Goal: Task Accomplishment & Management: Manage account settings

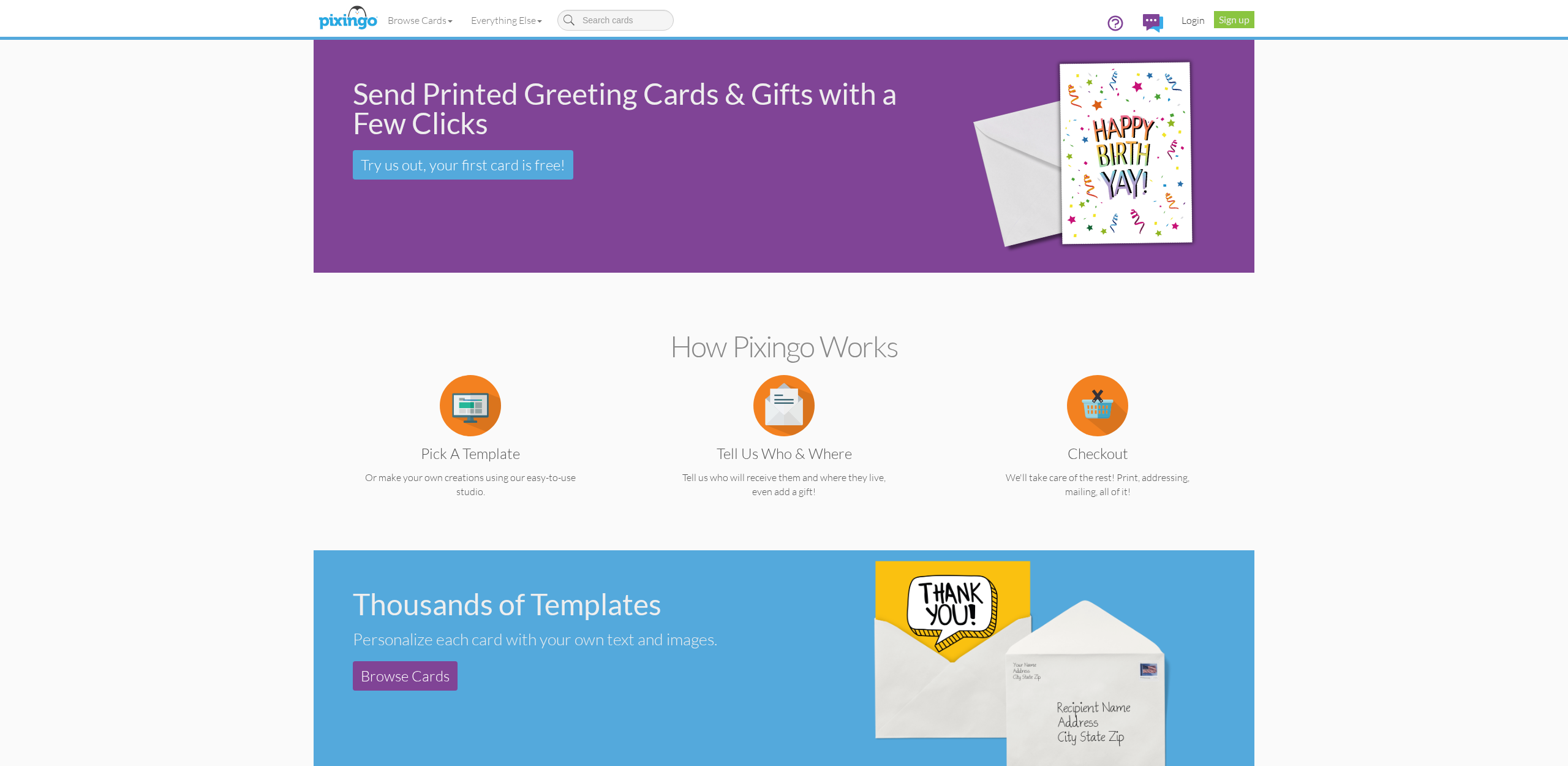
click at [1188, 20] on link "Login" at bounding box center [1193, 21] width 42 height 31
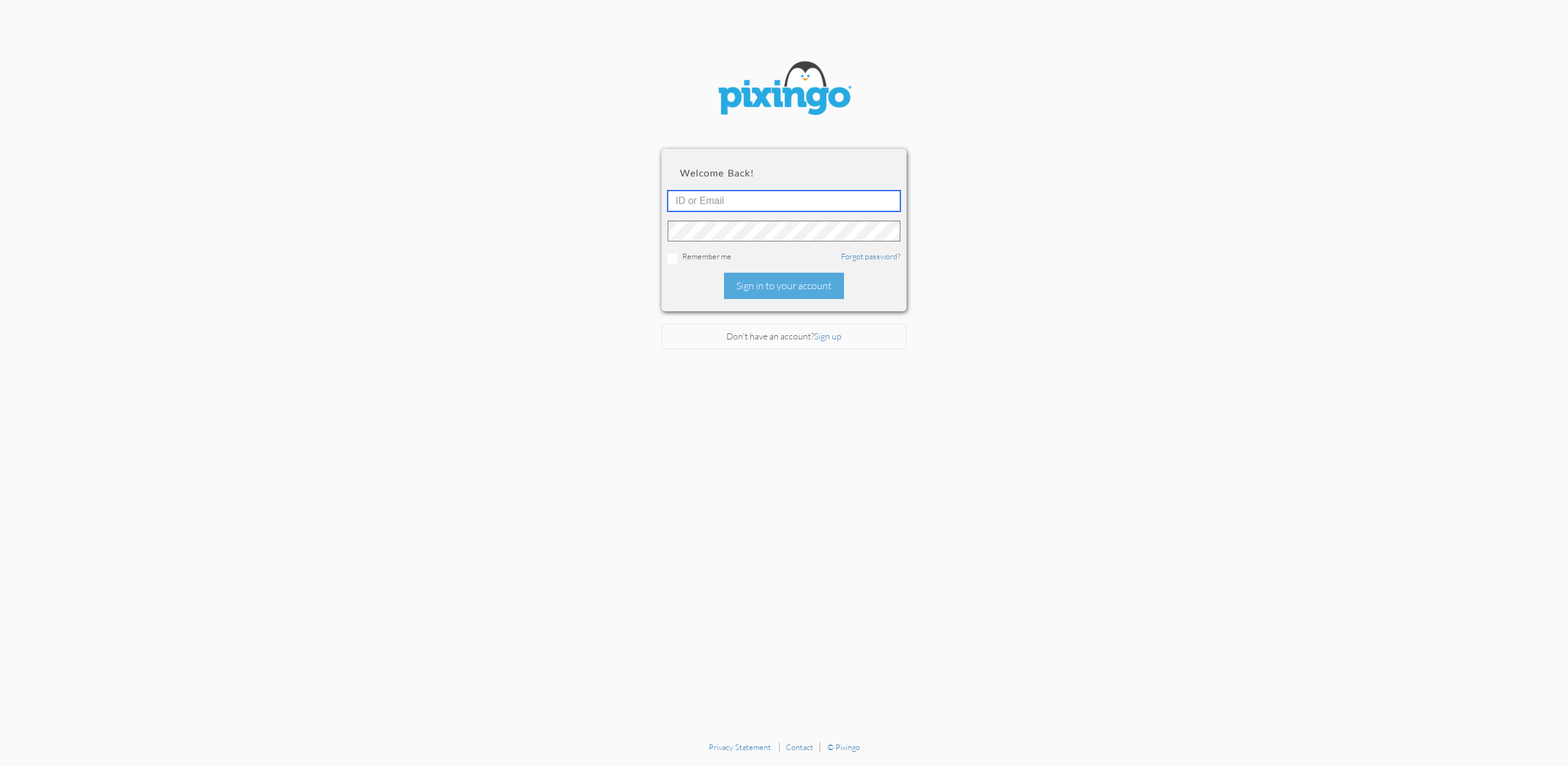
type input "[EMAIL_ADDRESS][DOMAIN_NAME]"
click at [782, 285] on div "Sign in to your account" at bounding box center [784, 285] width 120 height 26
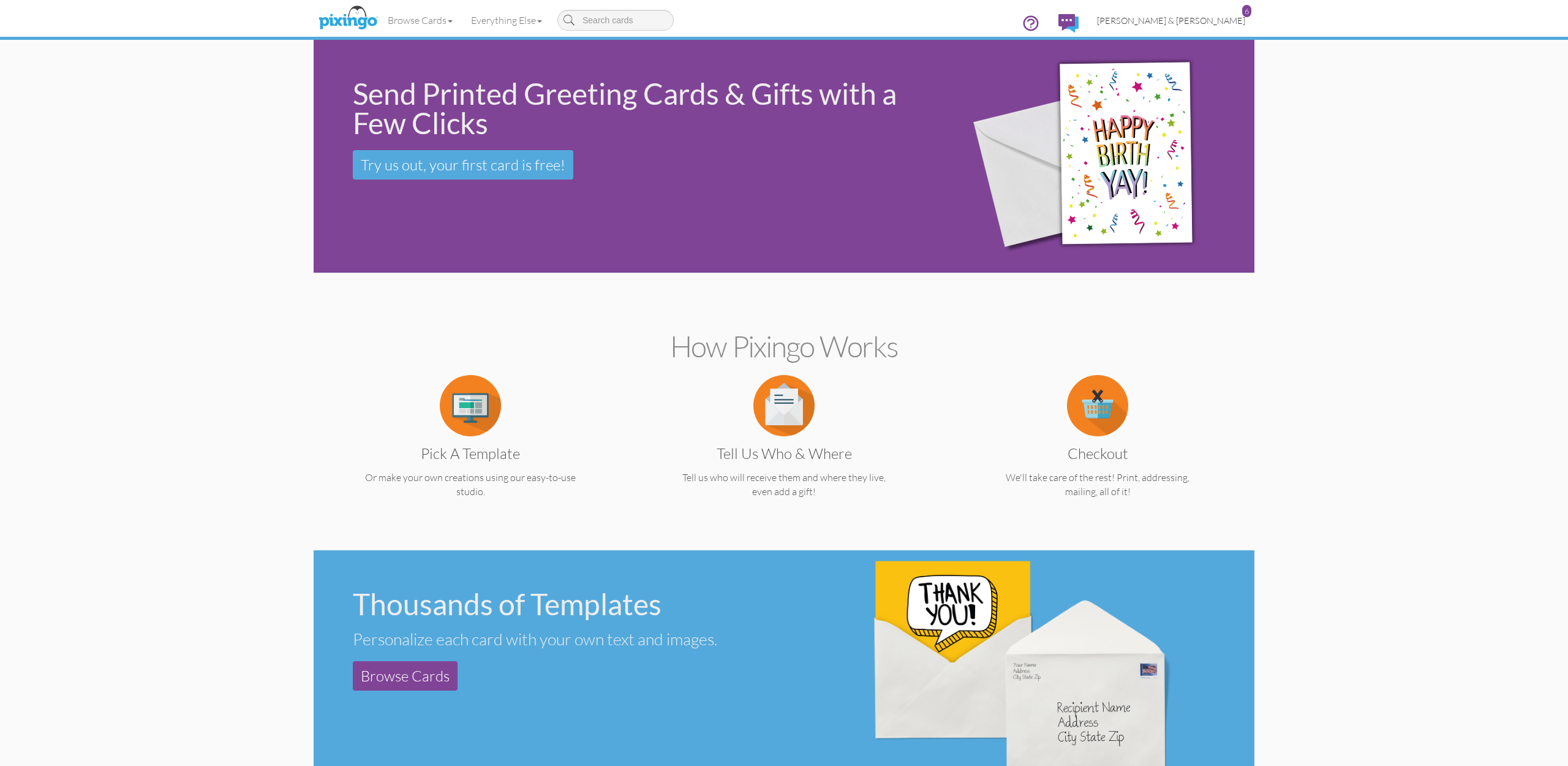
click at [1211, 19] on span "[PERSON_NAME] & [PERSON_NAME]" at bounding box center [1171, 21] width 148 height 10
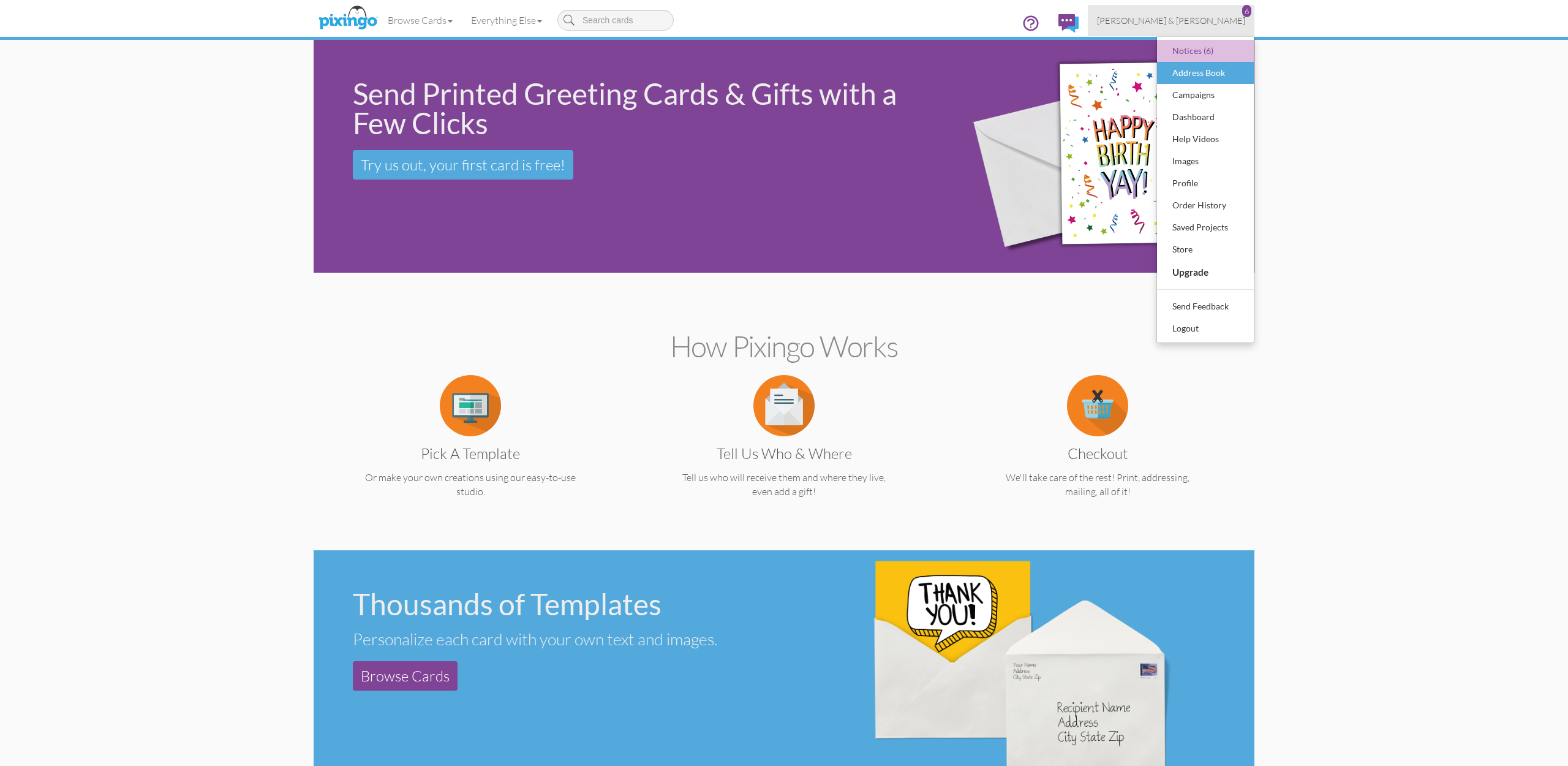
click at [1192, 79] on div "Address Book" at bounding box center [1206, 73] width 72 height 19
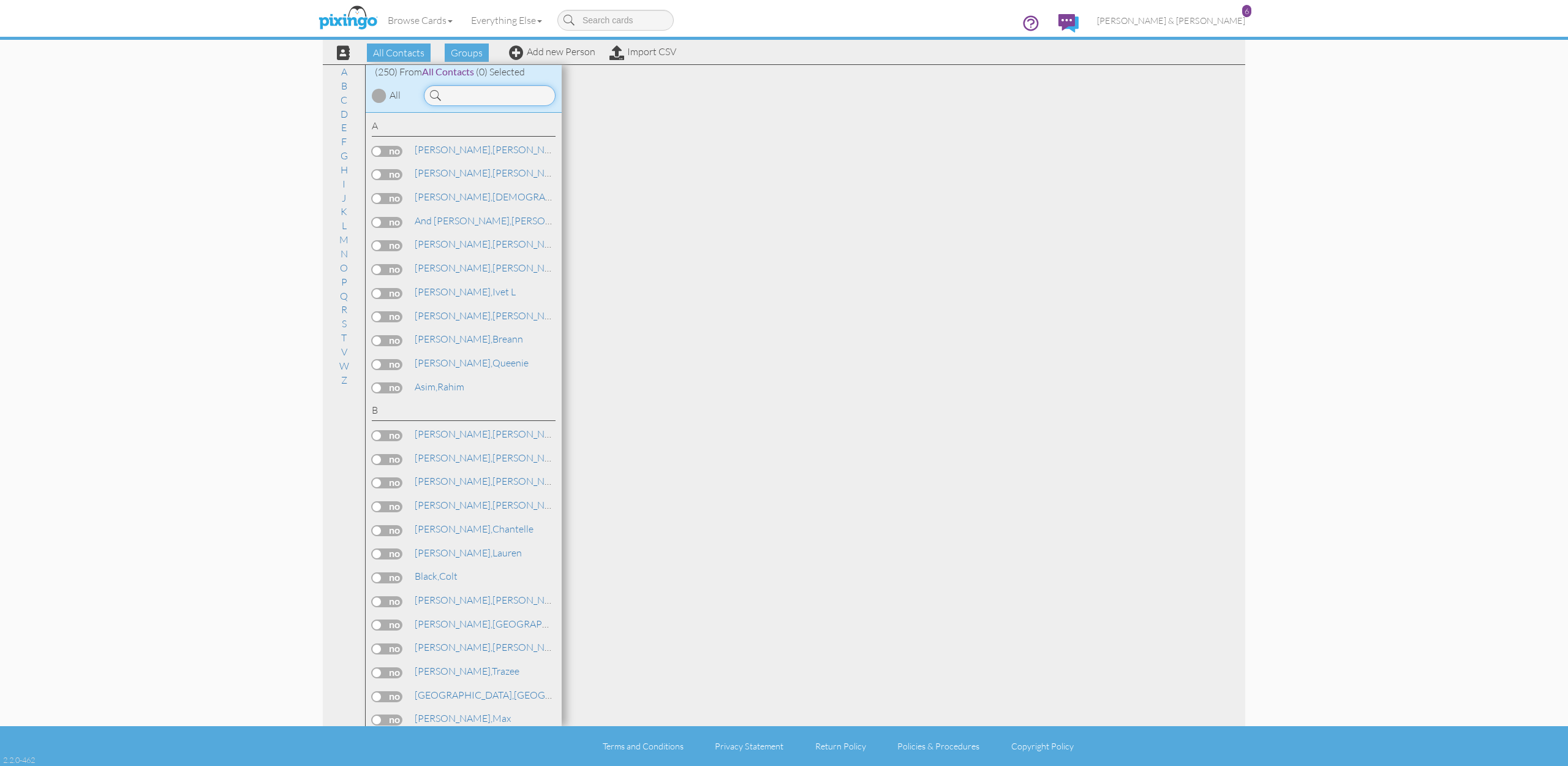
click at [537, 95] on input at bounding box center [490, 96] width 132 height 21
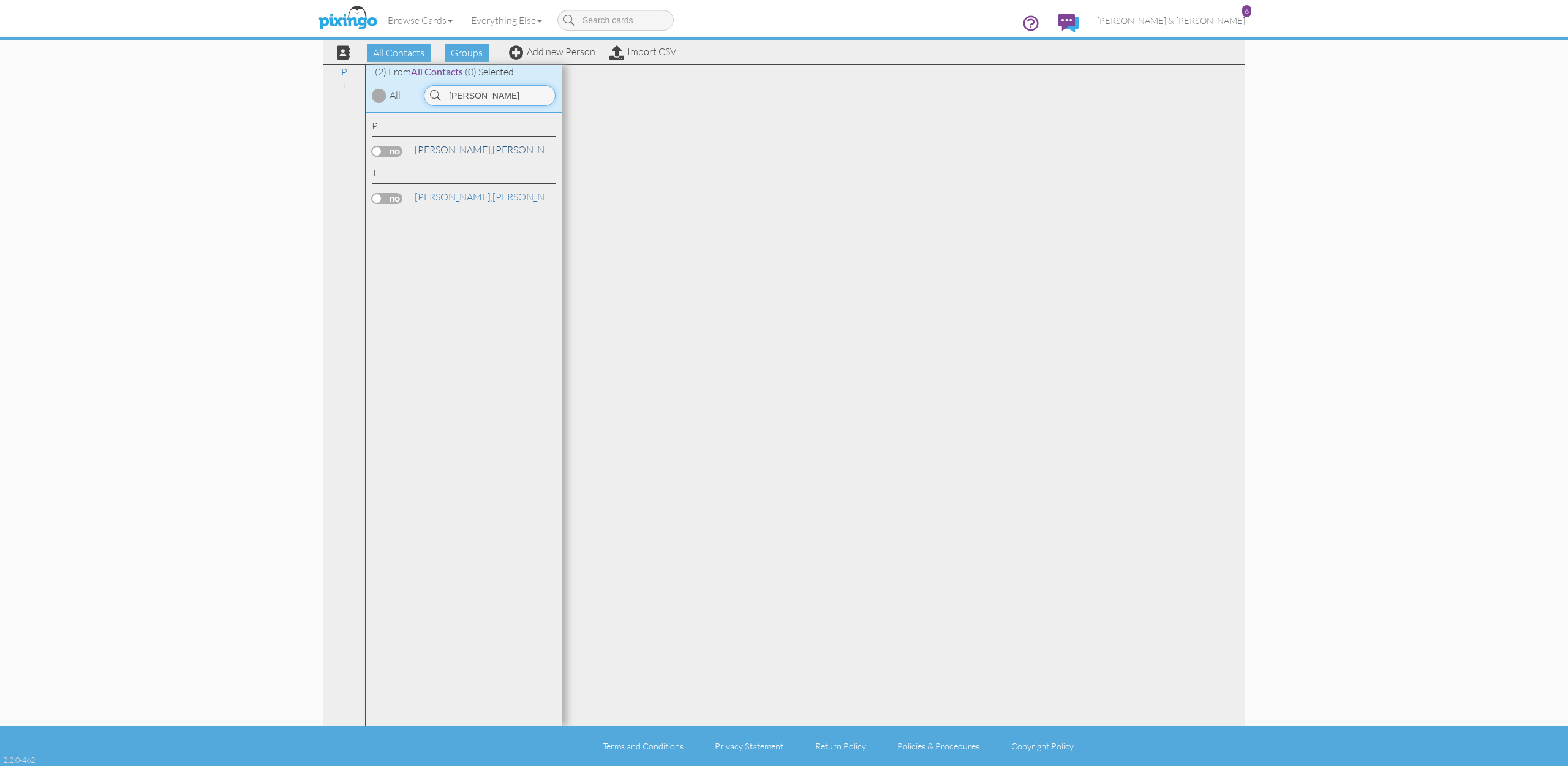
type input "[PERSON_NAME]"
click at [445, 146] on span "[PERSON_NAME]," at bounding box center [453, 149] width 78 height 12
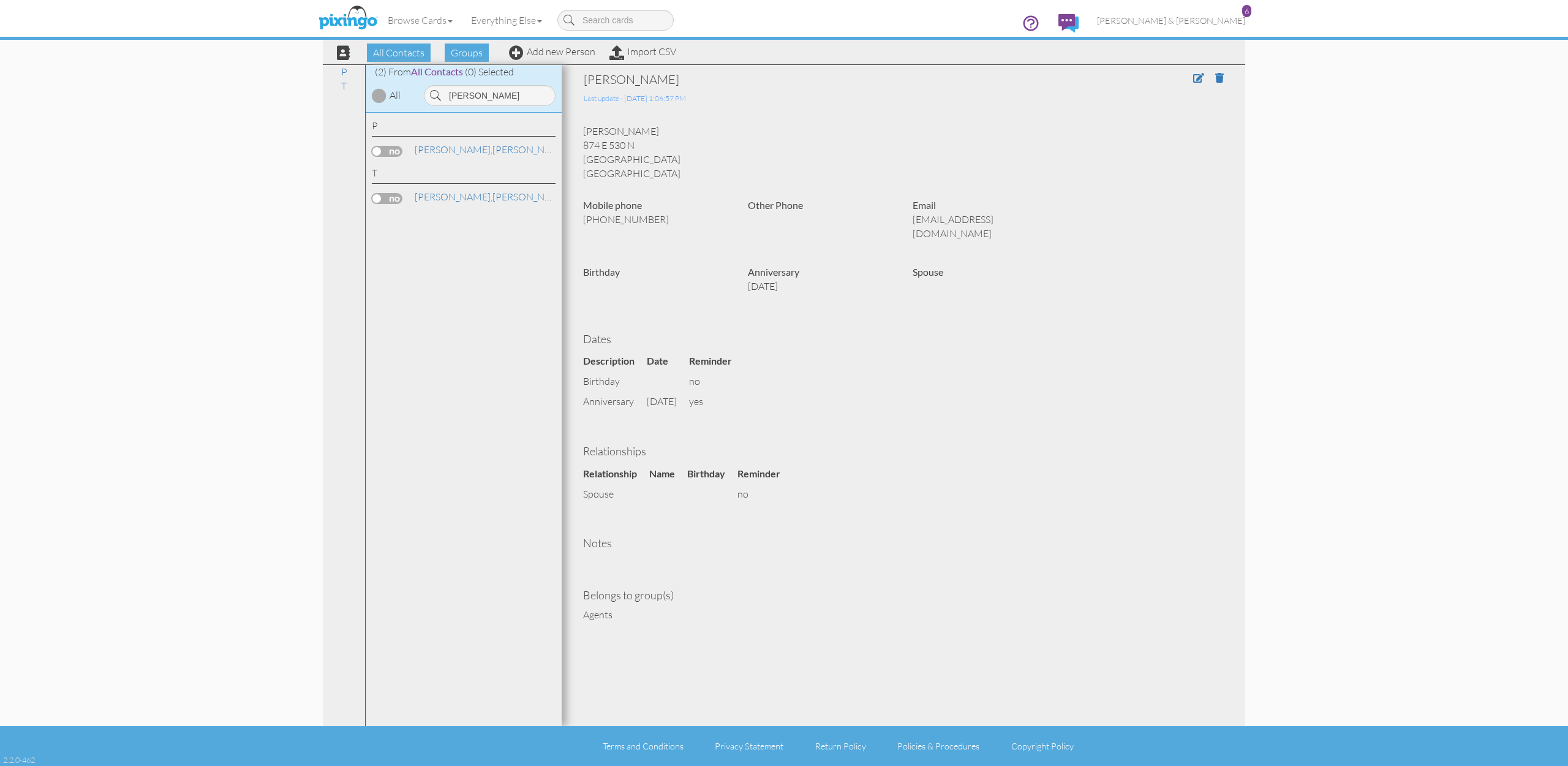
click at [1200, 84] on span at bounding box center [1213, 78] width 40 height 14
click at [1199, 81] on span at bounding box center [1198, 77] width 11 height 10
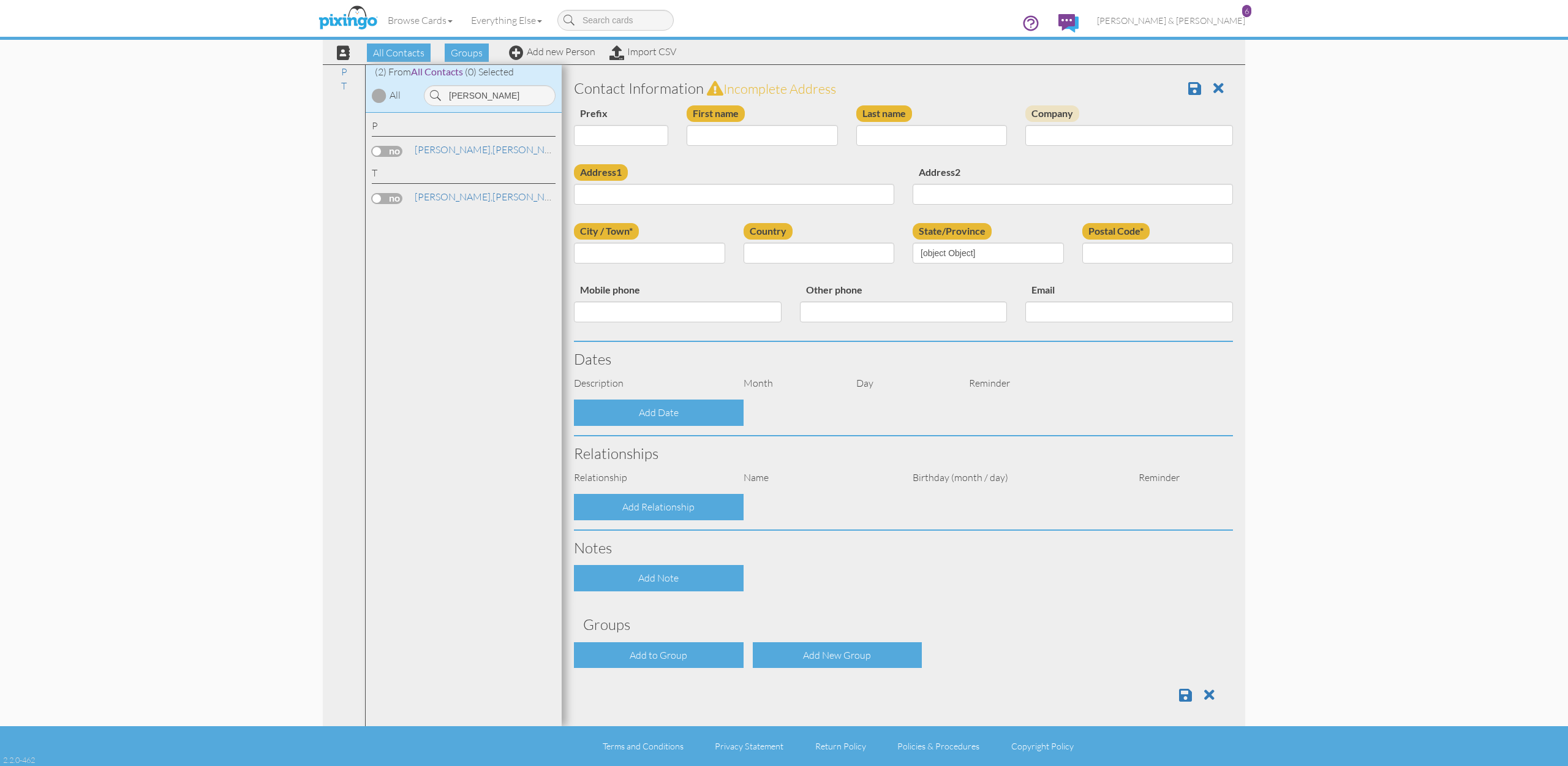
type input "[PERSON_NAME]"
type input "874 E 530 N"
type input "American Fork"
type input "84003"
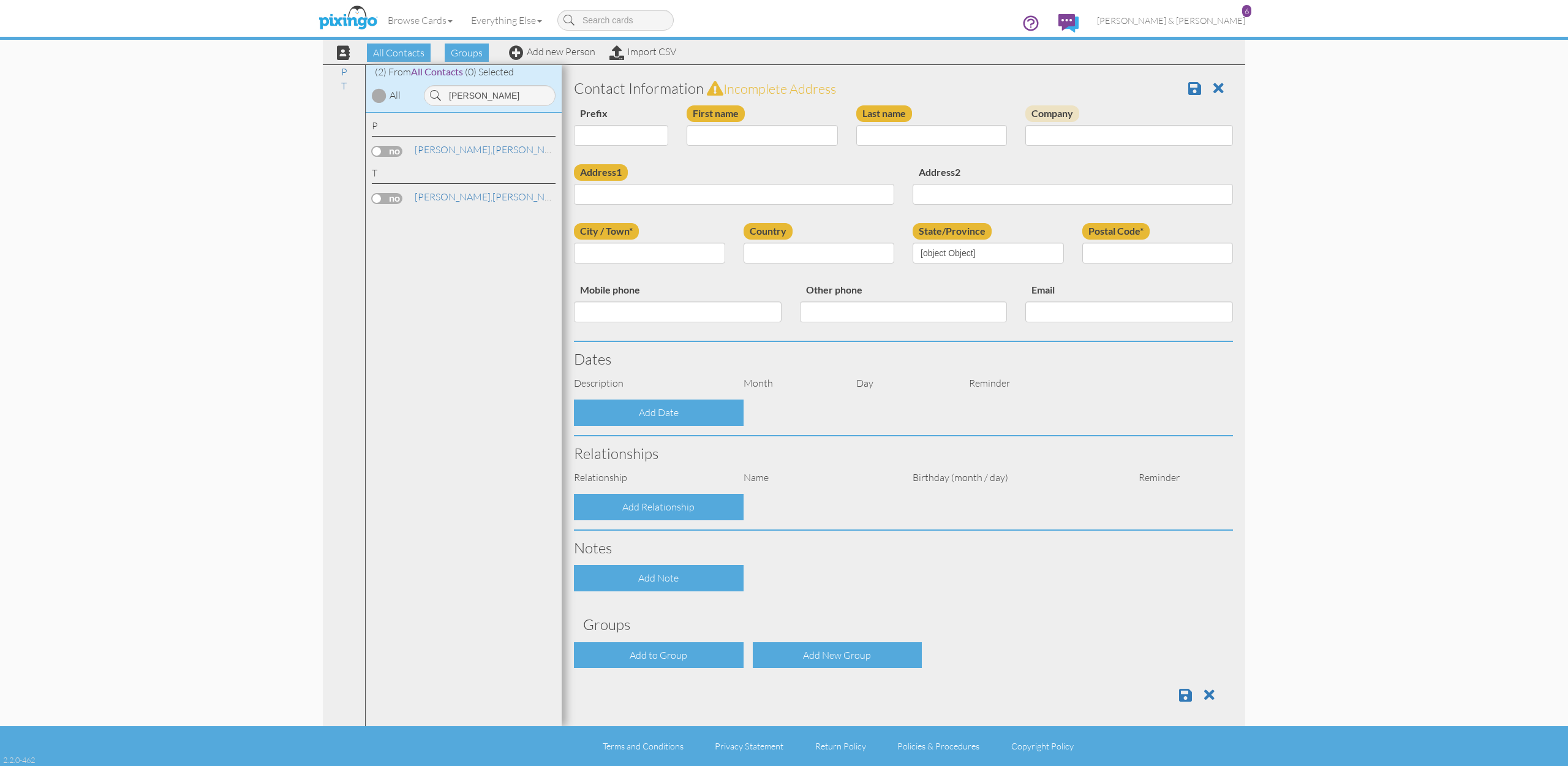
type input "[PHONE_NUMBER]"
type input "[EMAIL_ADDRESS][DOMAIN_NAME]"
select select "object:1569"
select select "object:1814"
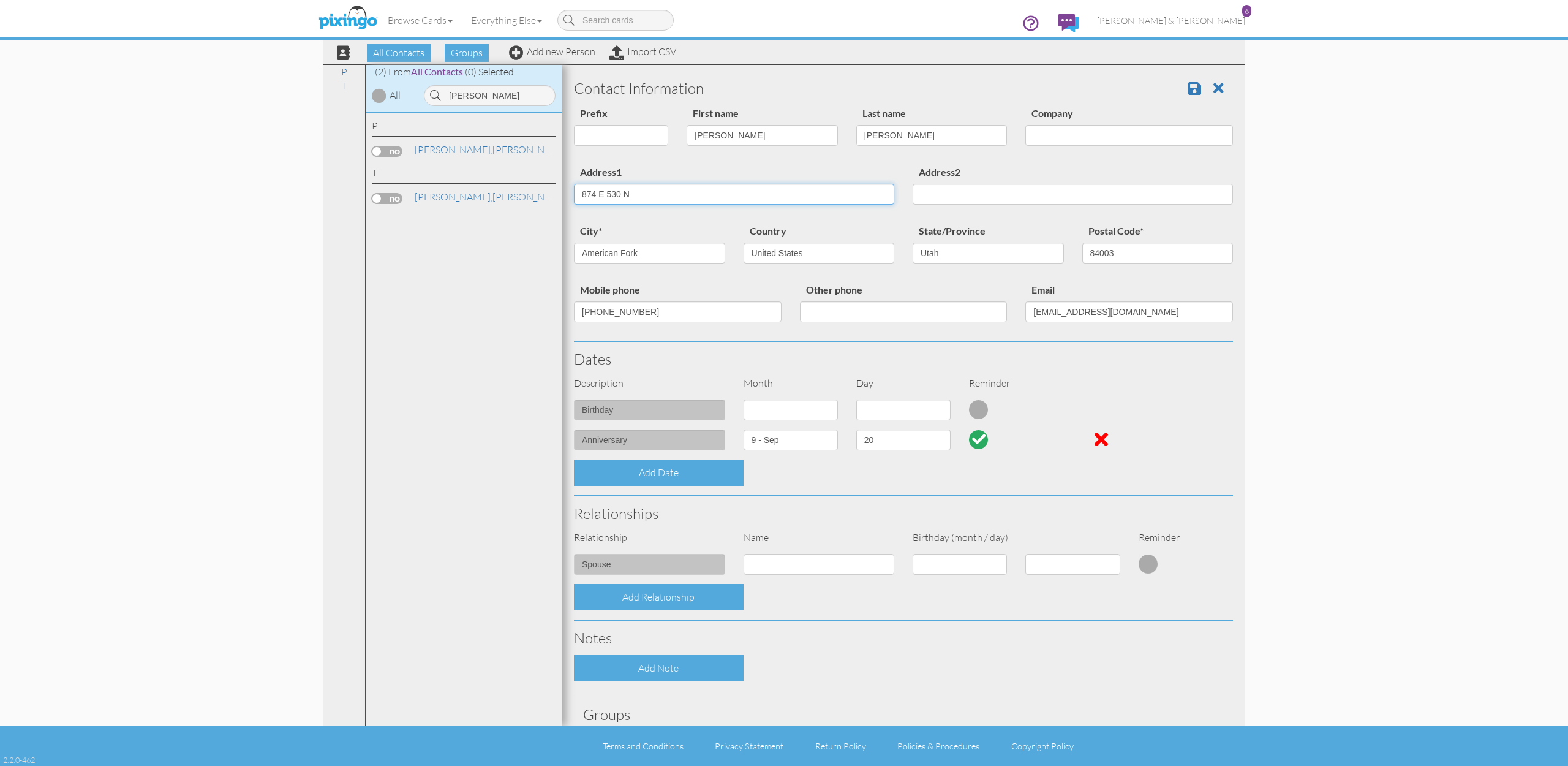
click at [661, 195] on input "874 E 530 N" at bounding box center [734, 194] width 321 height 21
paste input "[STREET_ADDRESS][PERSON_NAME][PERSON_NAME]"
type input "[STREET_ADDRESS][PERSON_NAME][PERSON_NAME]"
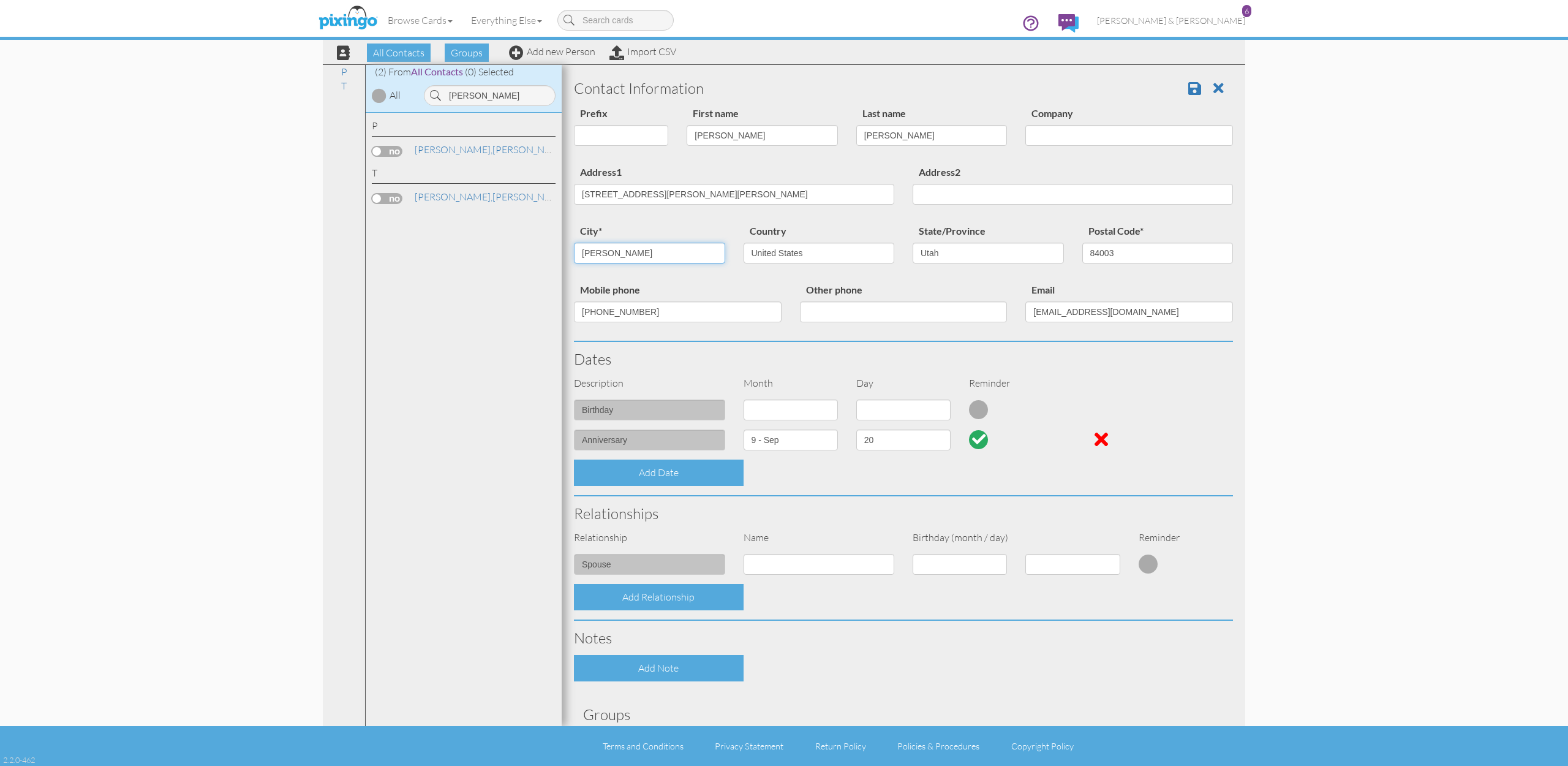
type input "[PERSON_NAME]"
type input "84094"
drag, startPoint x: 662, startPoint y: 190, endPoint x: 810, endPoint y: 190, distance: 148.0
click at [810, 190] on input "[STREET_ADDRESS][PERSON_NAME][PERSON_NAME]" at bounding box center [734, 194] width 321 height 21
type input "[STREET_ADDRESS][PERSON_NAME]"
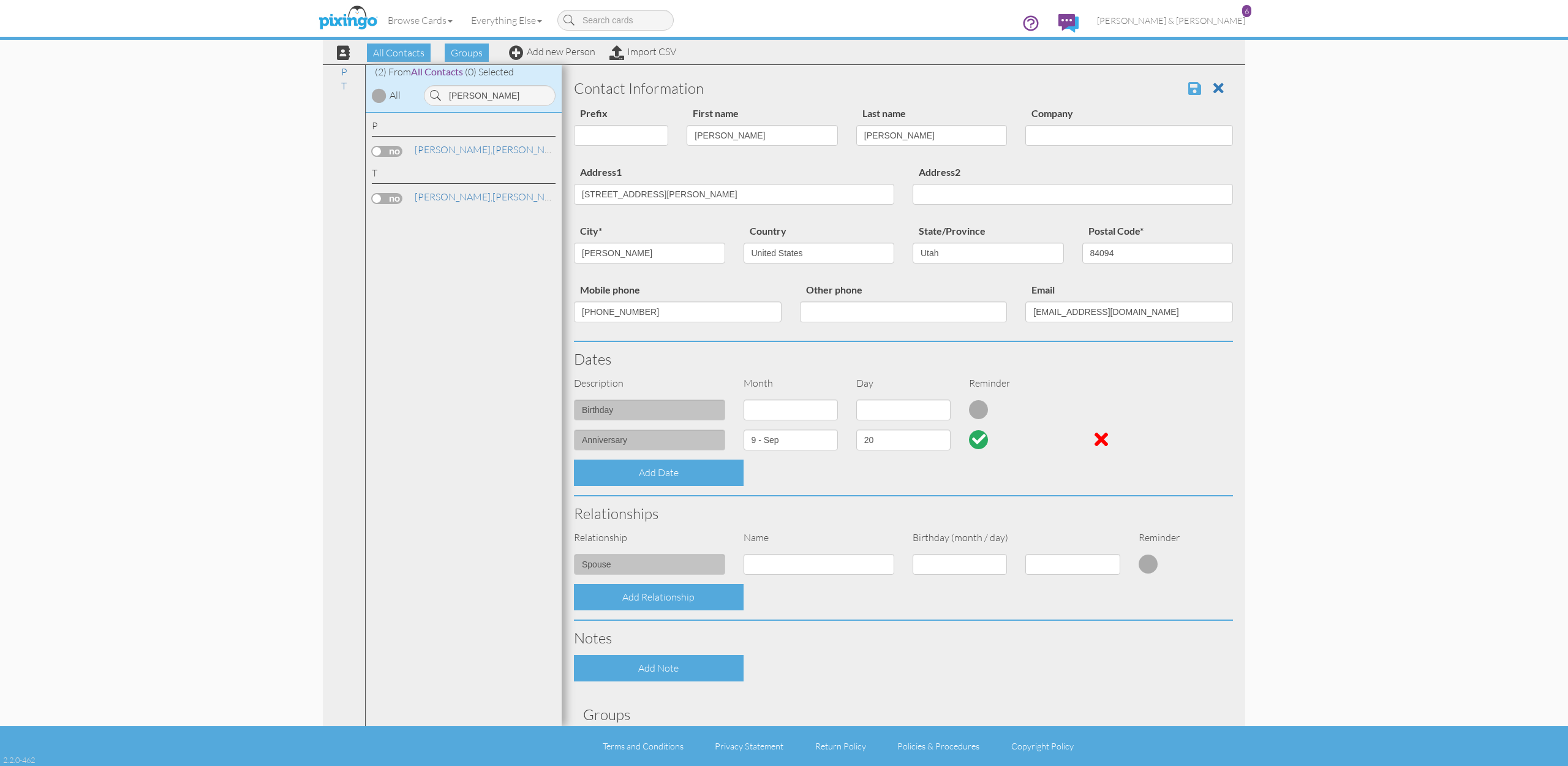
click at [1198, 87] on span at bounding box center [1195, 88] width 13 height 15
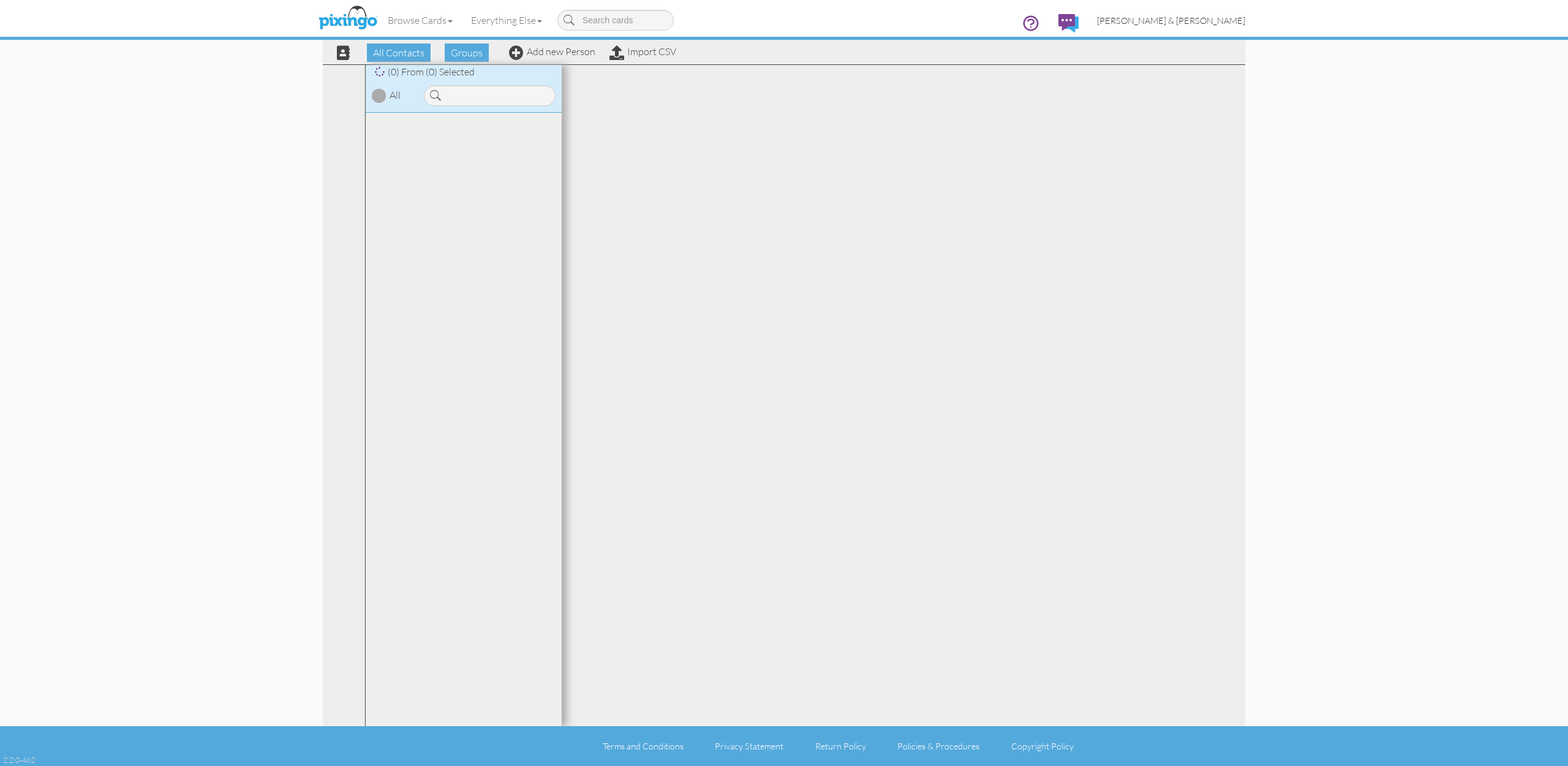
click at [1209, 22] on span "[PERSON_NAME] & [PERSON_NAME]" at bounding box center [1171, 21] width 148 height 10
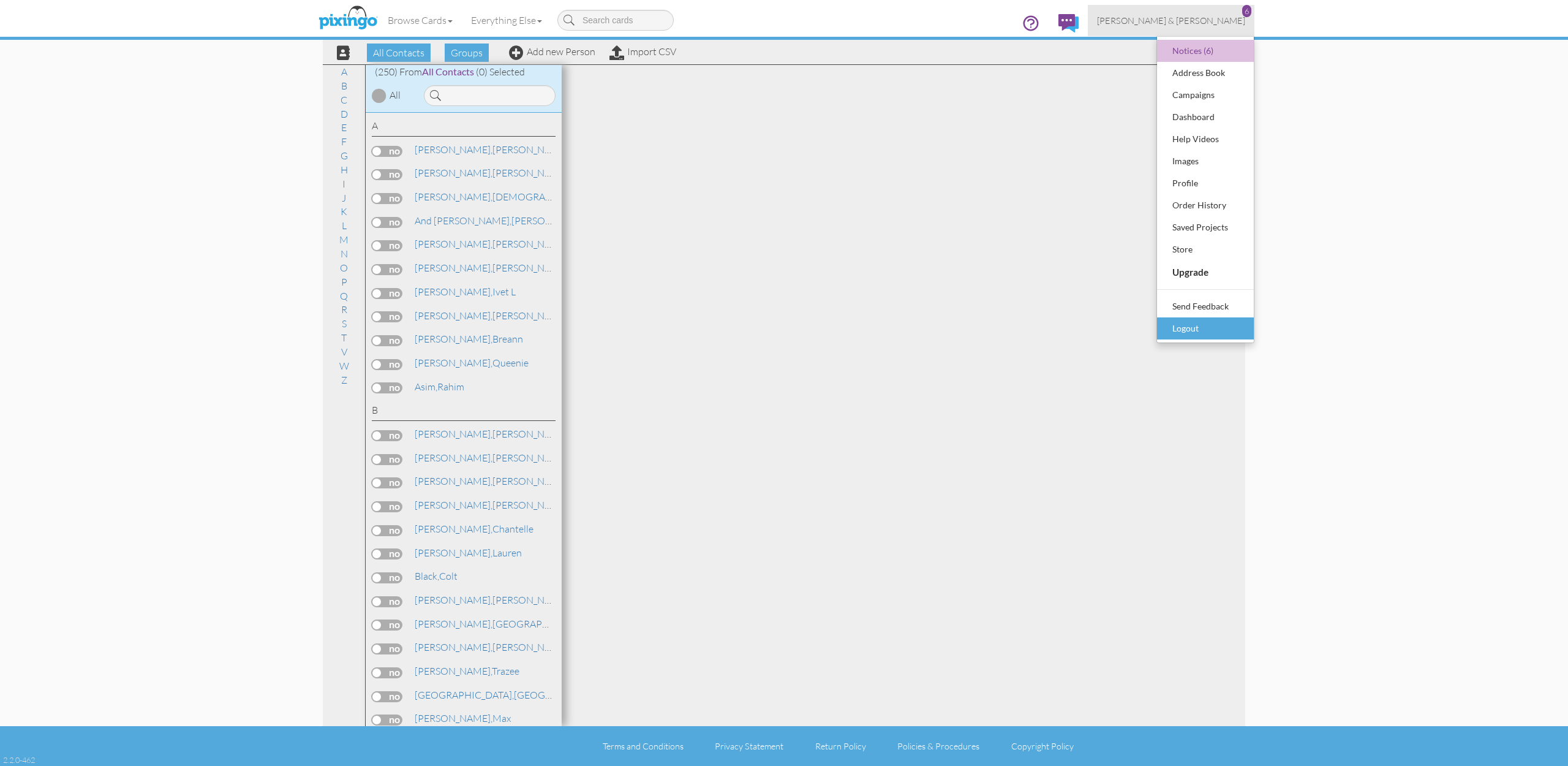
click at [1178, 322] on div "Logout" at bounding box center [1206, 328] width 72 height 19
